Goal: Information Seeking & Learning: Learn about a topic

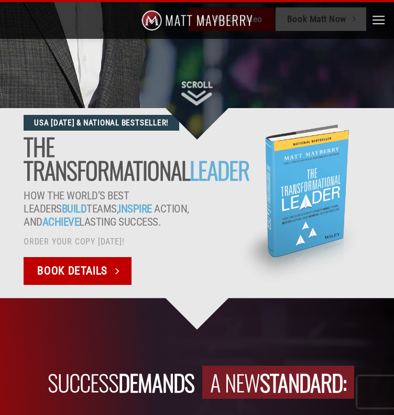
scroll to position [291, 0]
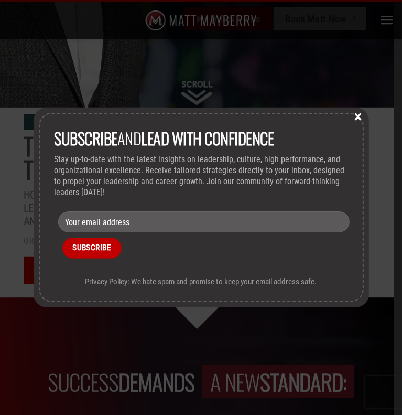
click at [357, 115] on button "×" at bounding box center [359, 115] width 16 height 9
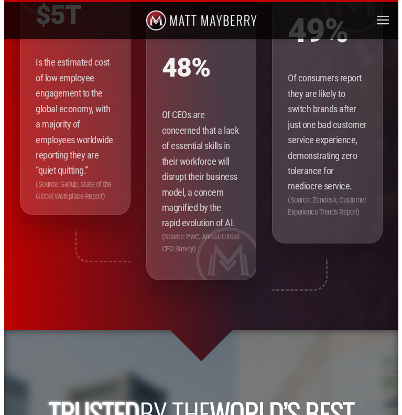
scroll to position [1340, 0]
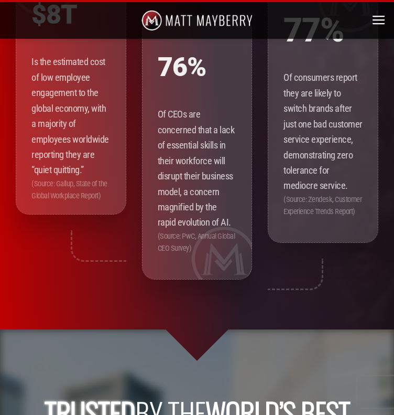
click at [376, 22] on icon "Menu" at bounding box center [379, 21] width 15 height 18
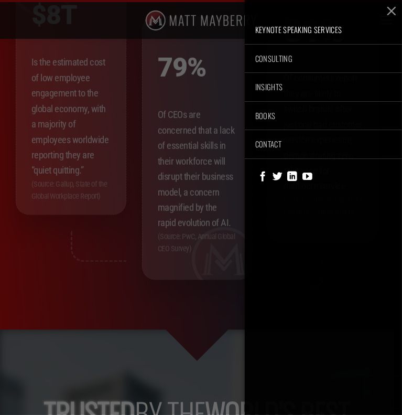
click at [292, 29] on link "Keynote Speaking Services" at bounding box center [323, 30] width 157 height 28
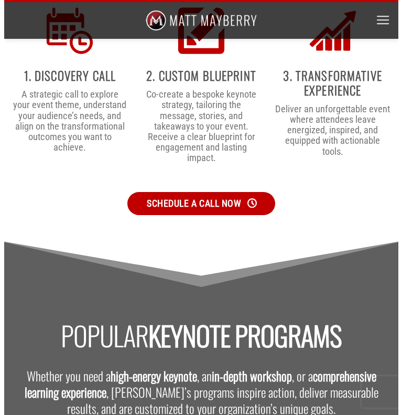
scroll to position [2849, 0]
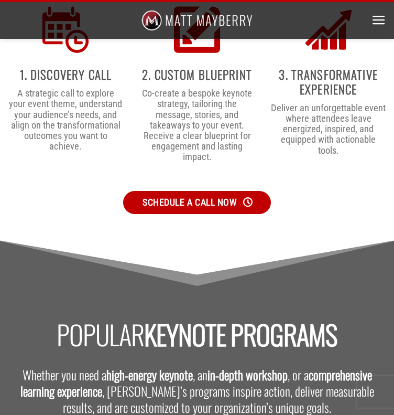
click at [377, 18] on icon "Menu" at bounding box center [379, 21] width 15 height 18
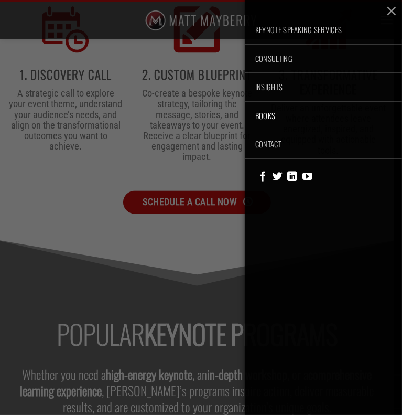
click at [269, 113] on link "Books" at bounding box center [323, 116] width 157 height 28
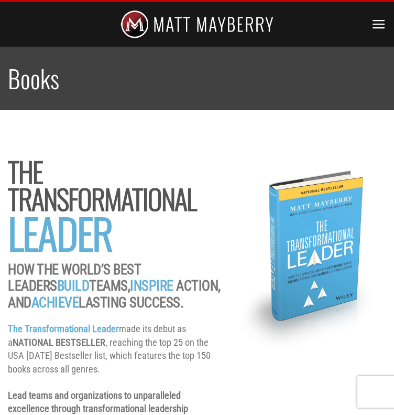
click at [376, 27] on icon "Menu" at bounding box center [379, 25] width 15 height 18
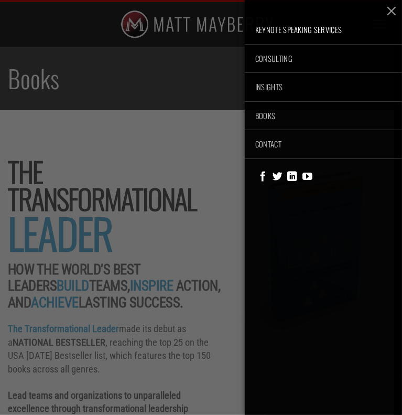
click at [303, 30] on link "Keynote Speaking Services" at bounding box center [323, 30] width 157 height 28
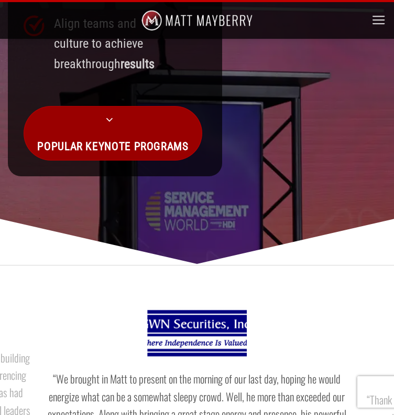
click at [161, 137] on span "Popular Keynote Programs" at bounding box center [112, 146] width 151 height 18
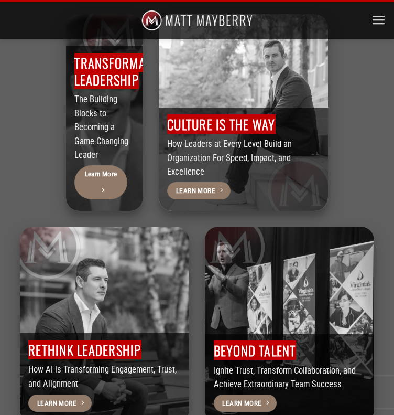
click at [157, 341] on h4 "RETHINK Leadership" at bounding box center [104, 349] width 152 height 17
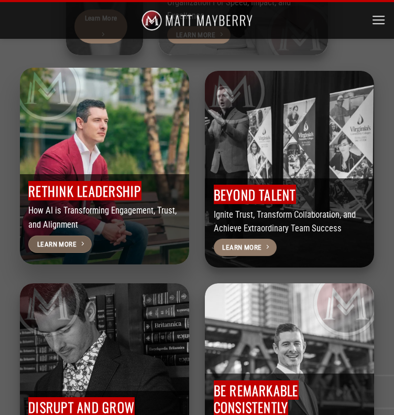
click at [78, 236] on link "Learn More" at bounding box center [59, 245] width 63 height 18
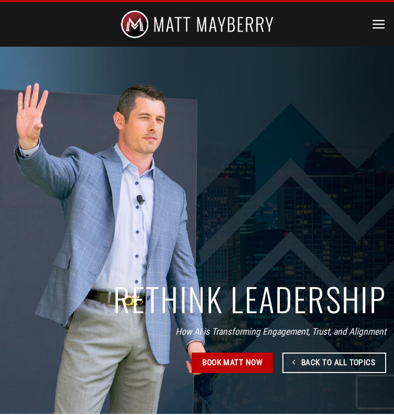
click at [378, 27] on icon "Menu" at bounding box center [379, 25] width 15 height 18
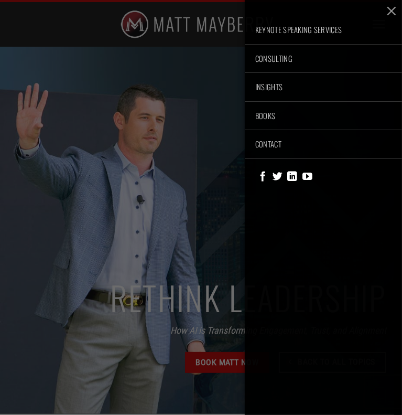
click at [155, 39] on div "Keynote Speaking Services Consulting Insights Books Contact Loading..." at bounding box center [201, 207] width 402 height 415
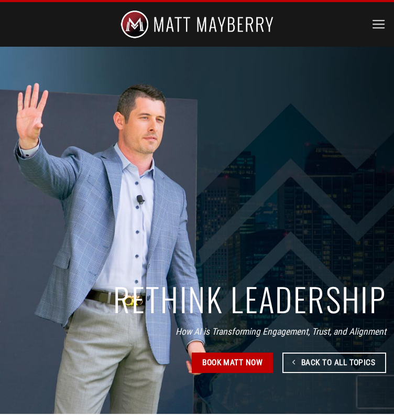
click at [180, 20] on img at bounding box center [198, 24] width 154 height 45
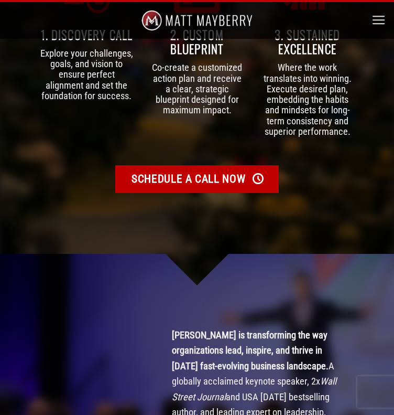
scroll to position [3147, 0]
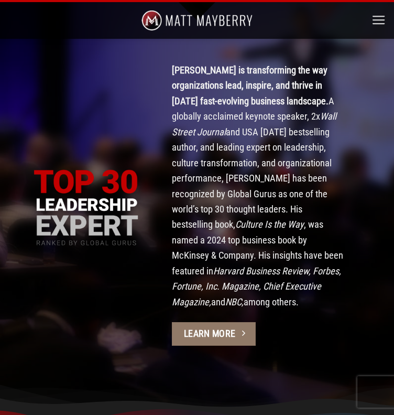
drag, startPoint x: 270, startPoint y: 333, endPoint x: 337, endPoint y: 349, distance: 69.7
click at [337, 349] on div "About [PERSON_NAME] [PERSON_NAME] is transforming the way organizations lead, i…" at bounding box center [262, 208] width 181 height 293
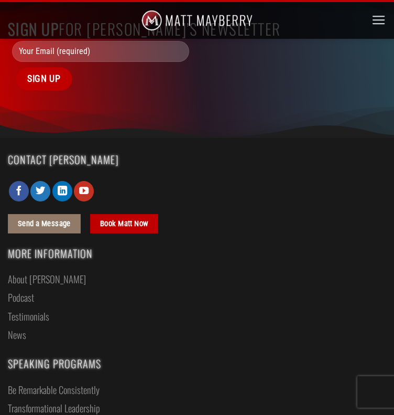
scroll to position [3573, 0]
